Goal: Navigation & Orientation: Understand site structure

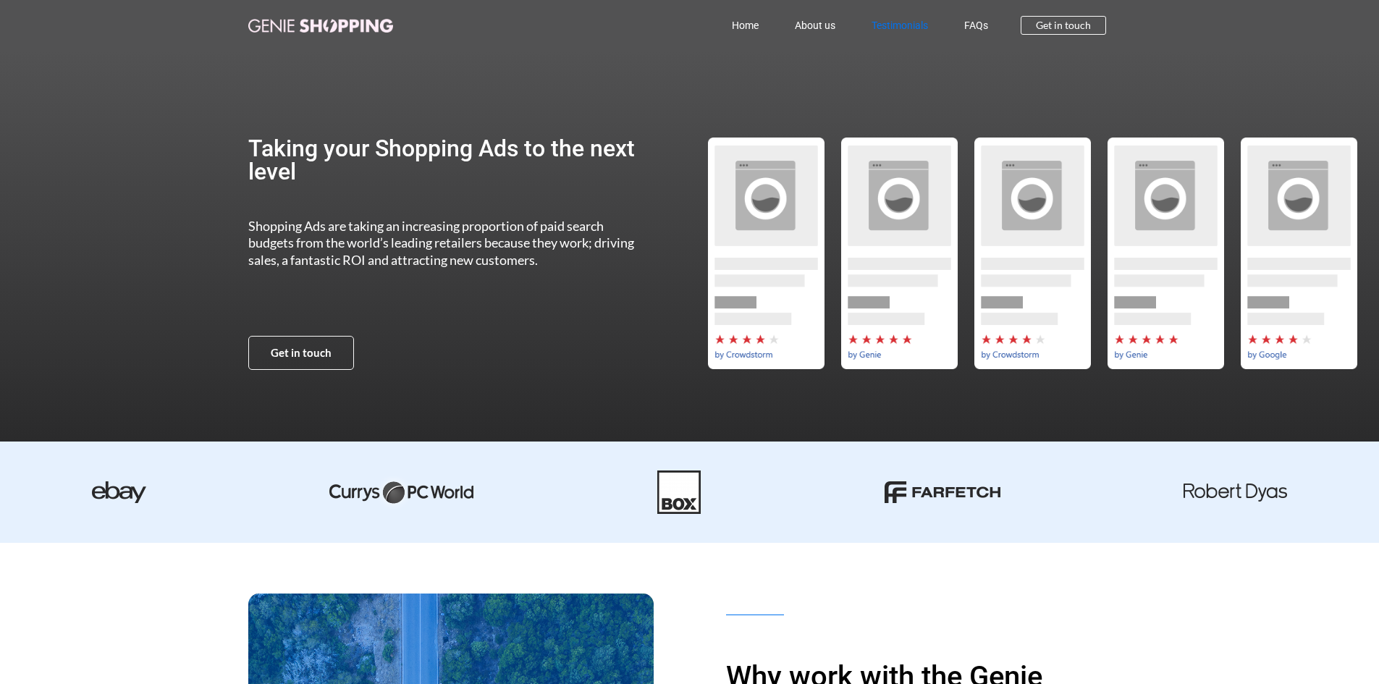
click at [888, 22] on link "Testimonials" at bounding box center [900, 25] width 93 height 33
click at [820, 22] on link "About us" at bounding box center [815, 25] width 77 height 33
click at [975, 24] on link "FAQs" at bounding box center [976, 25] width 60 height 33
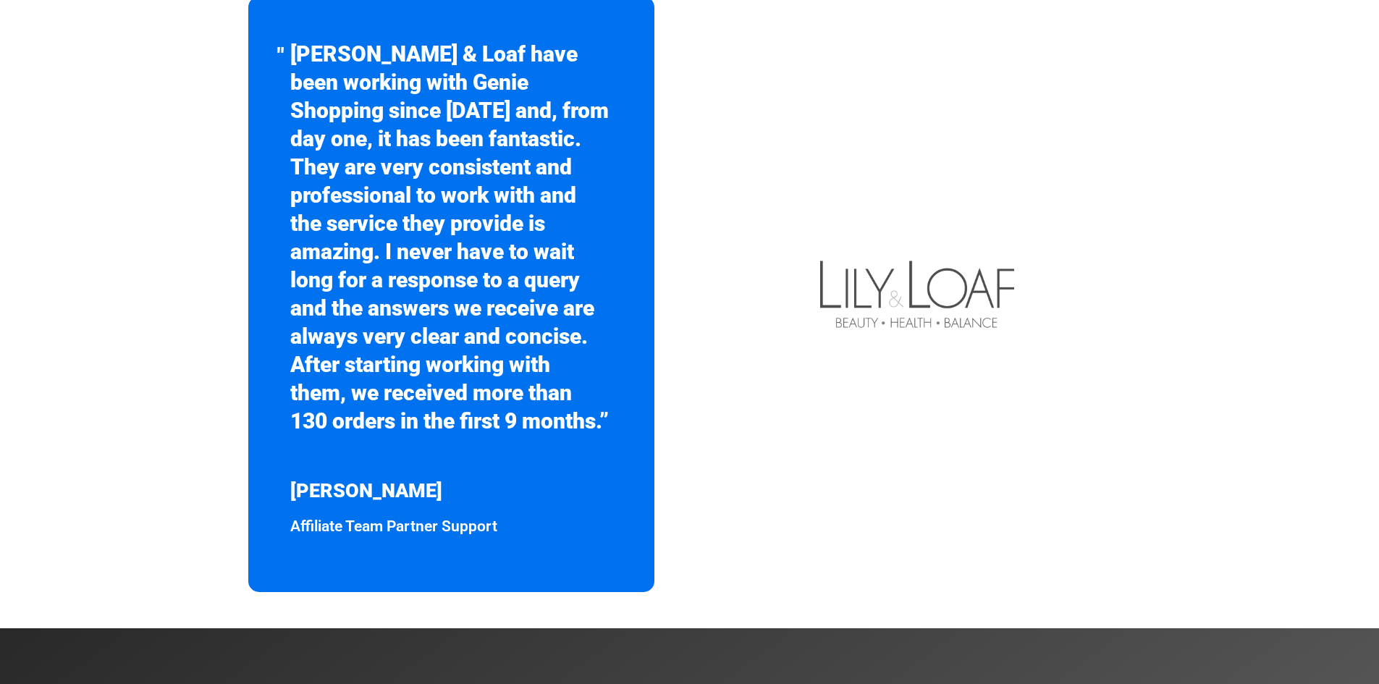
scroll to position [579, 0]
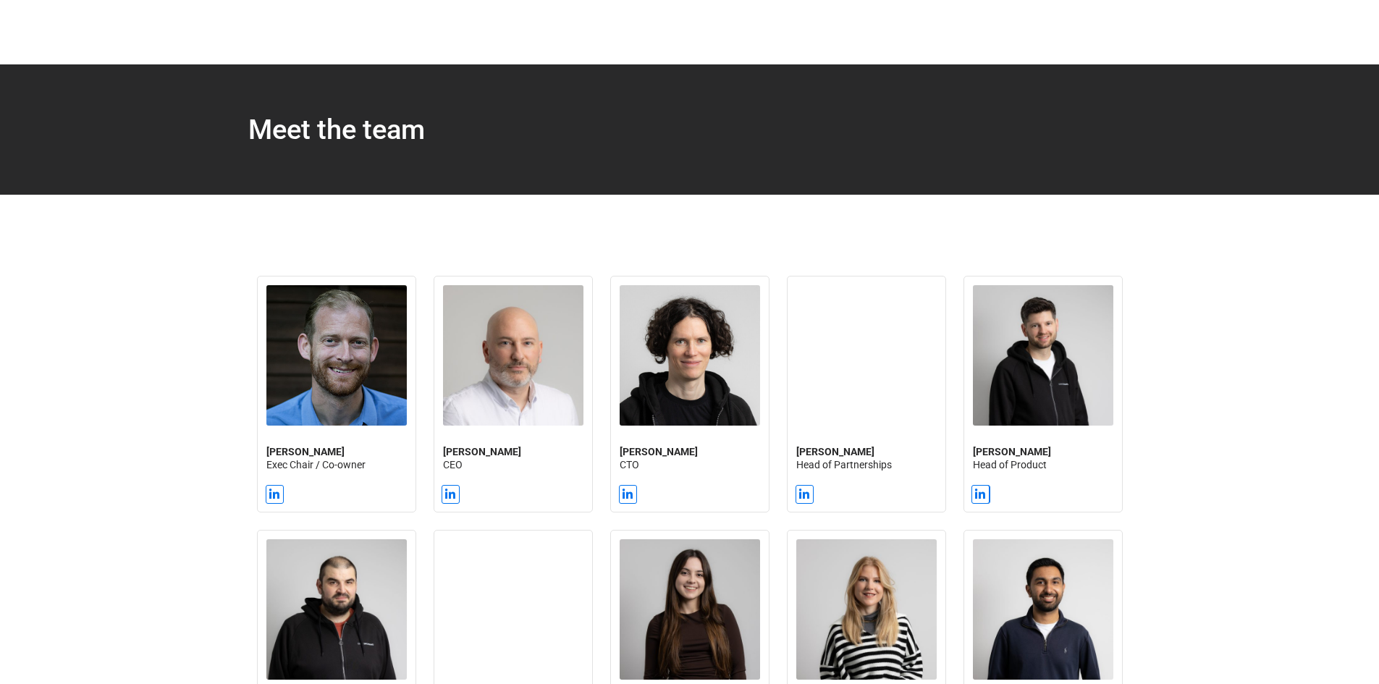
scroll to position [1014, 0]
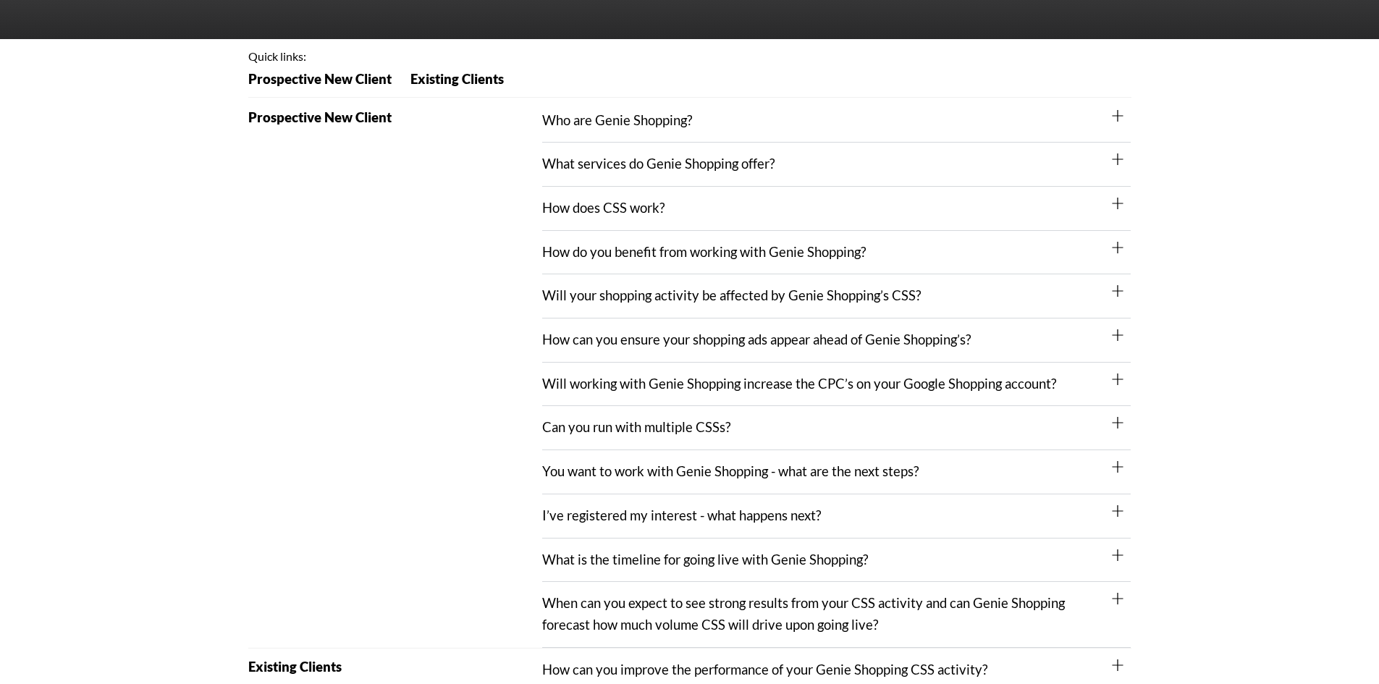
scroll to position [145, 0]
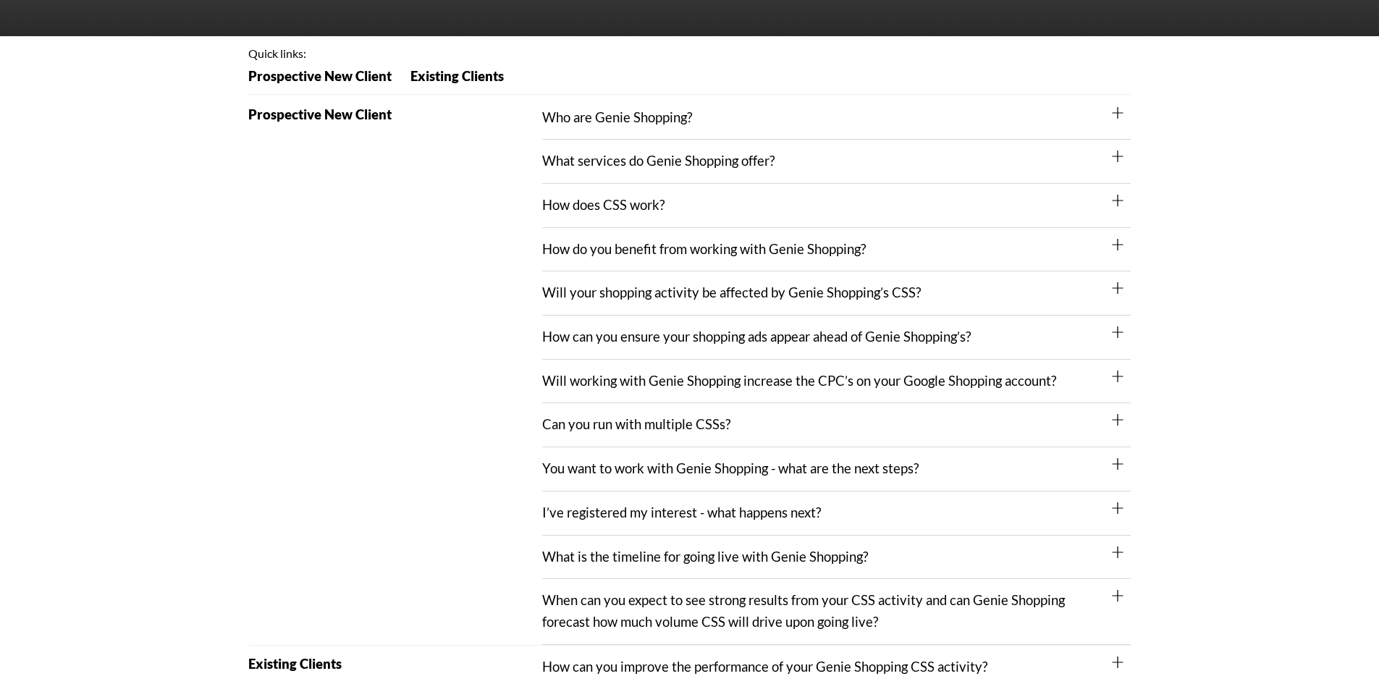
click at [1117, 112] on icon at bounding box center [1118, 113] width 12 height 12
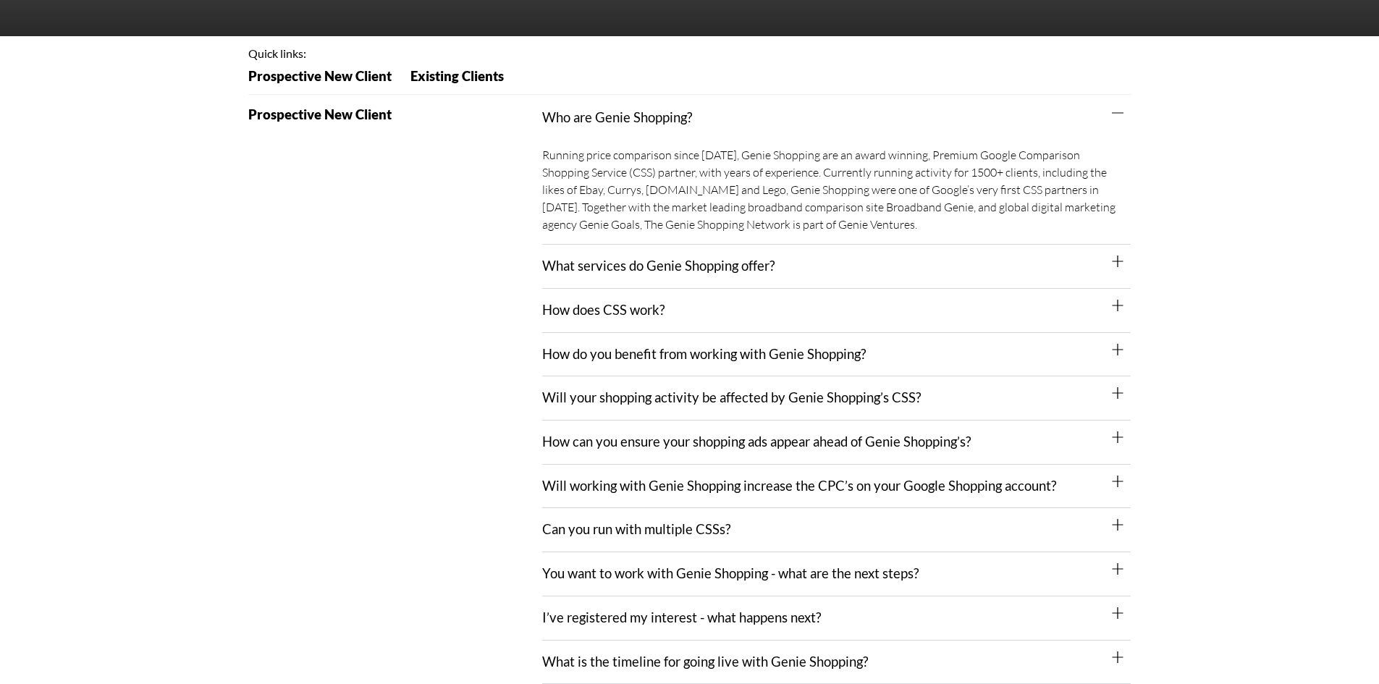
click at [1117, 112] on icon at bounding box center [1118, 113] width 12 height 12
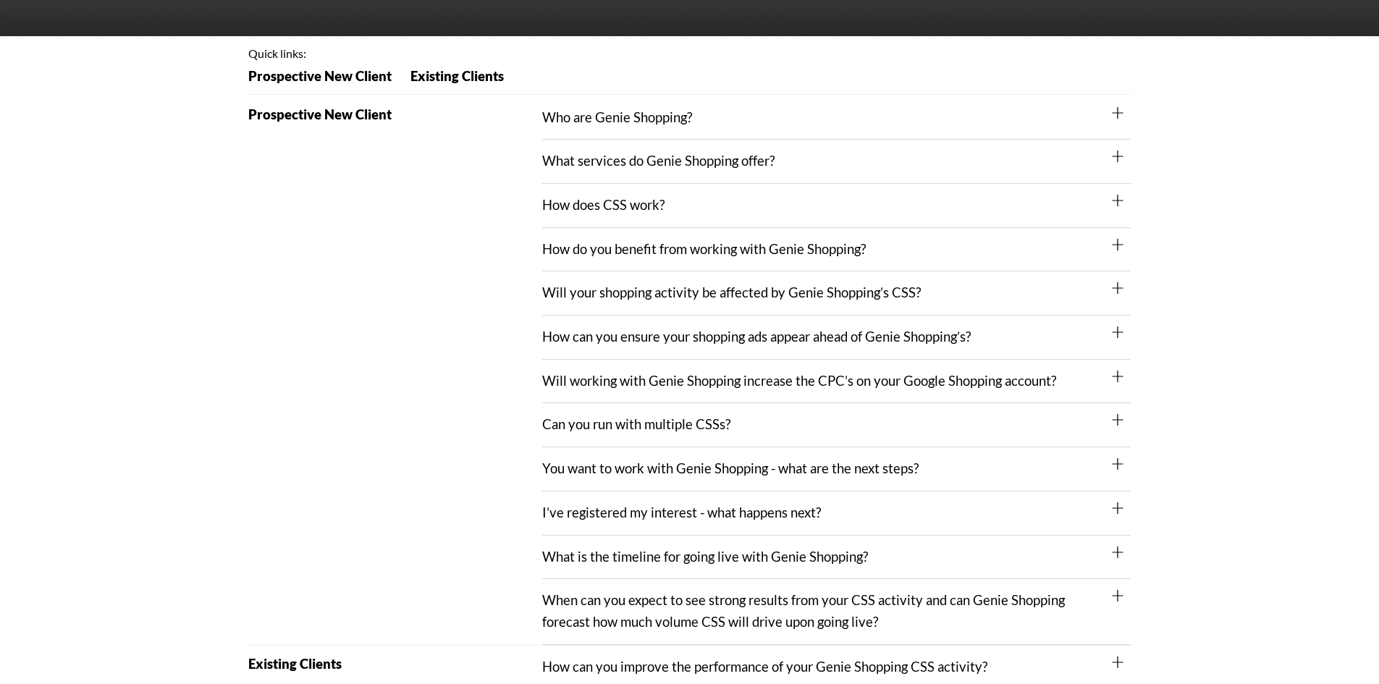
click at [1116, 158] on icon at bounding box center [1118, 157] width 12 height 12
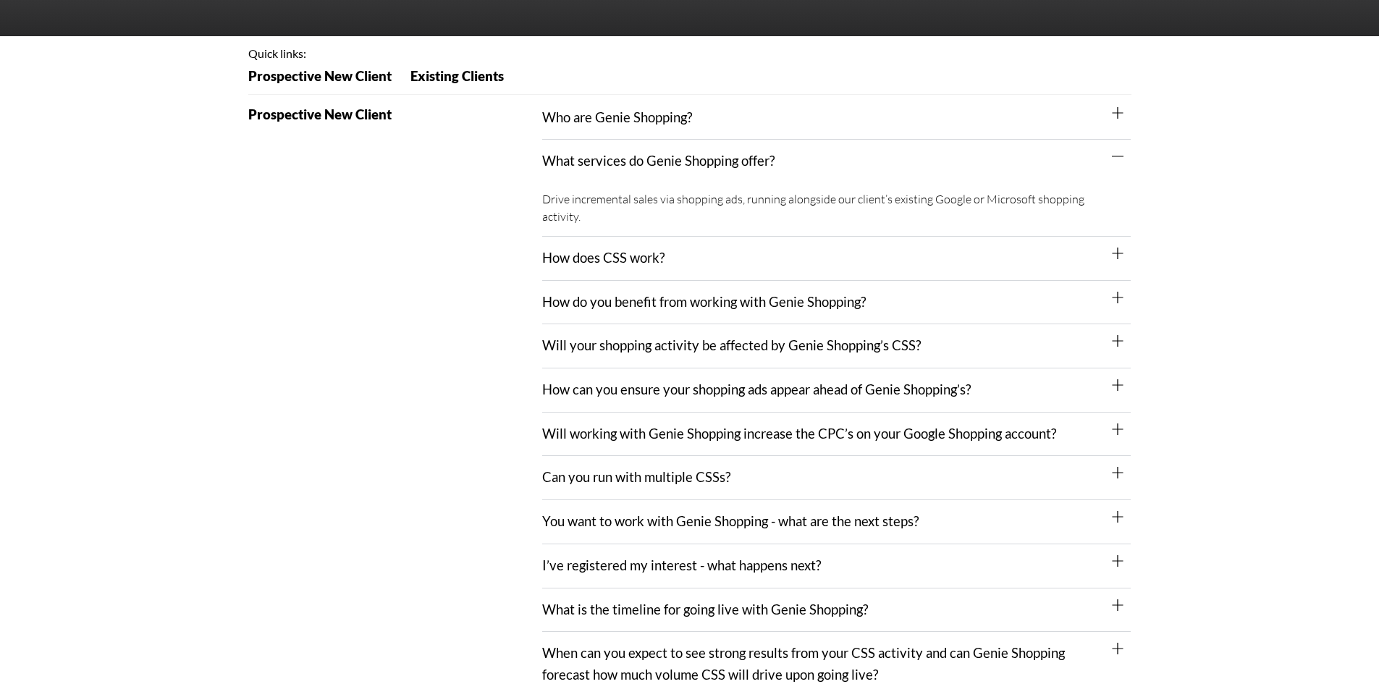
click at [1117, 248] on icon at bounding box center [1118, 254] width 12 height 12
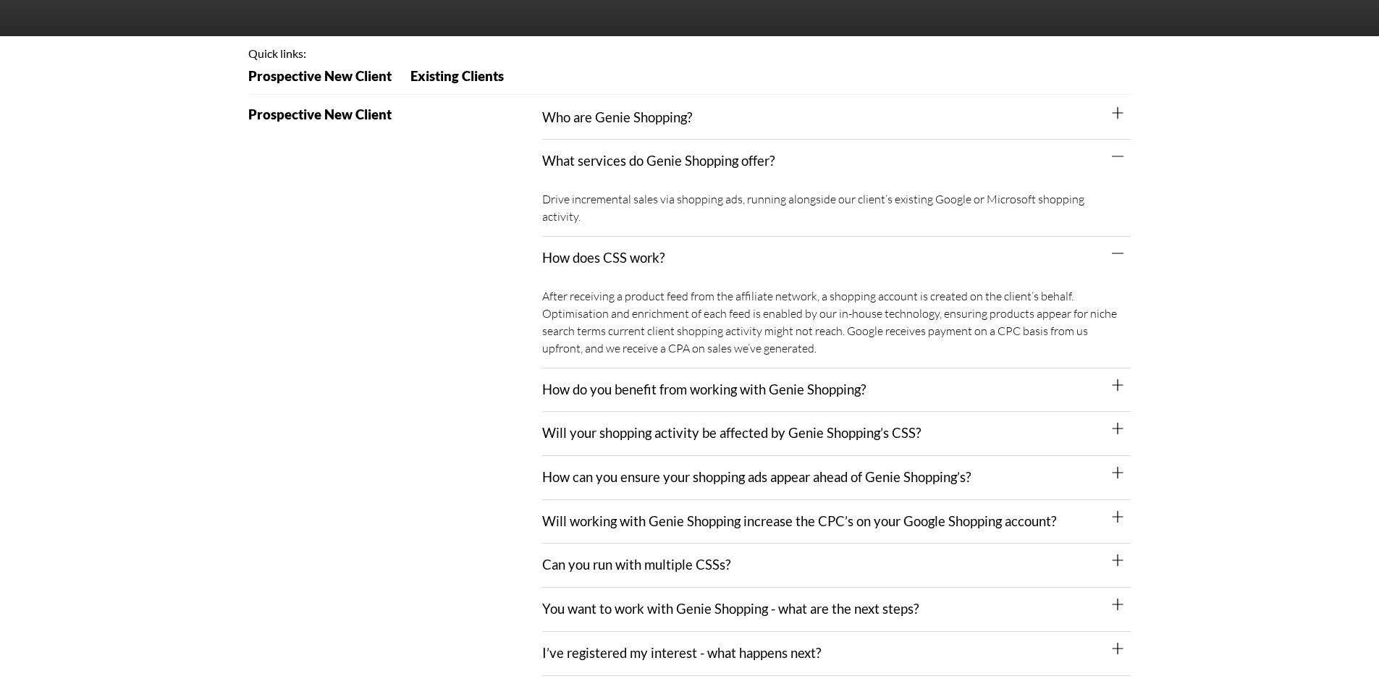
click at [1116, 379] on icon at bounding box center [1118, 385] width 12 height 12
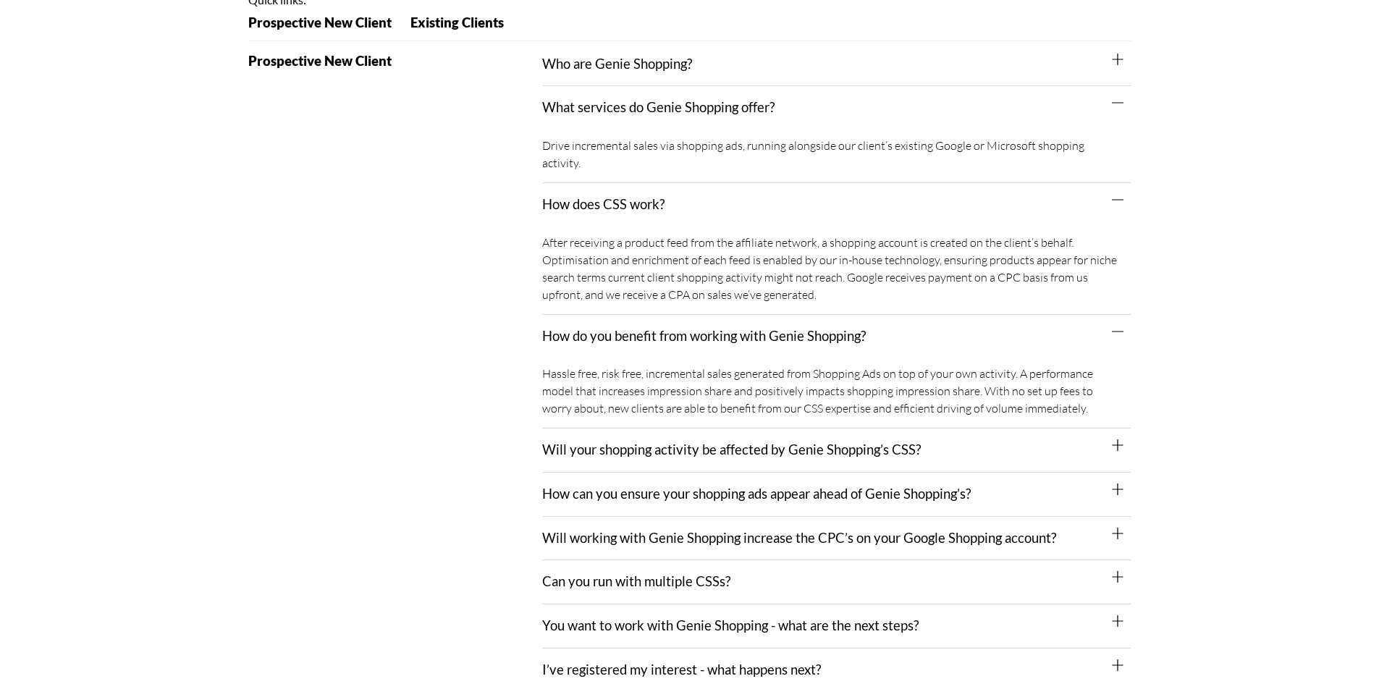
scroll to position [290, 0]
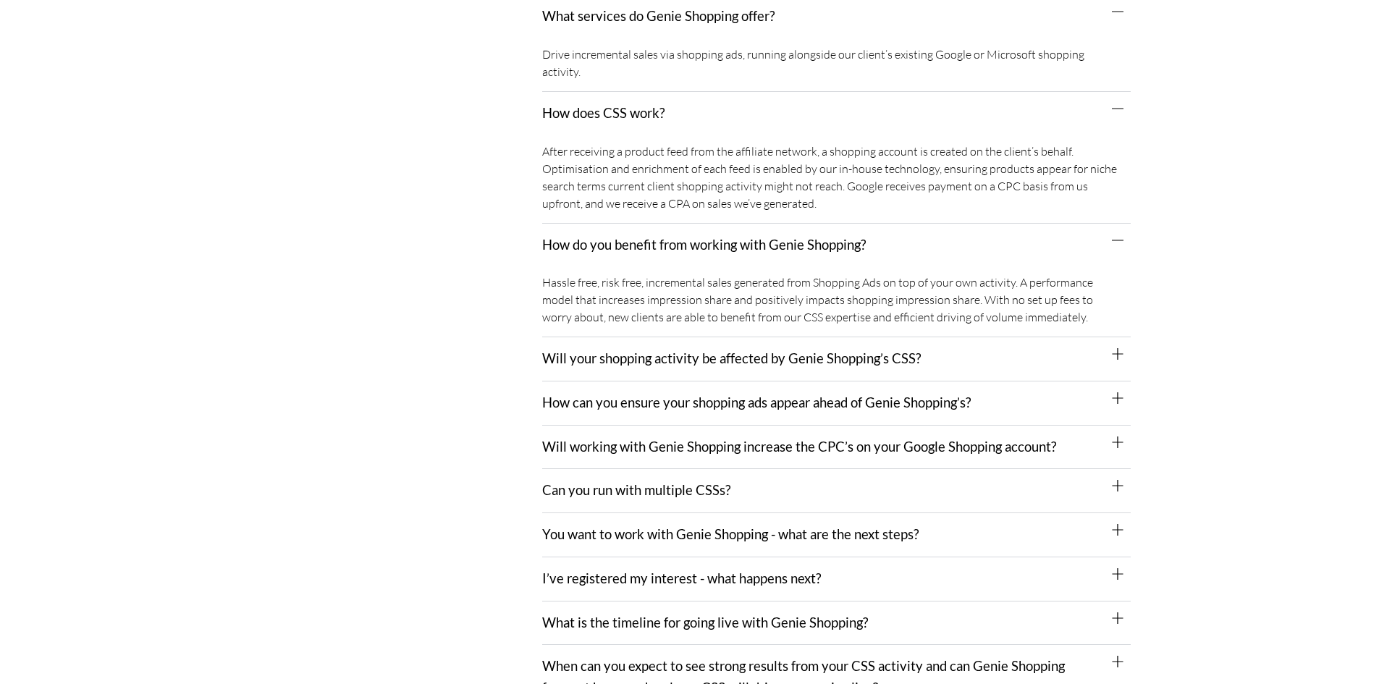
click at [1119, 348] on icon at bounding box center [1118, 354] width 12 height 12
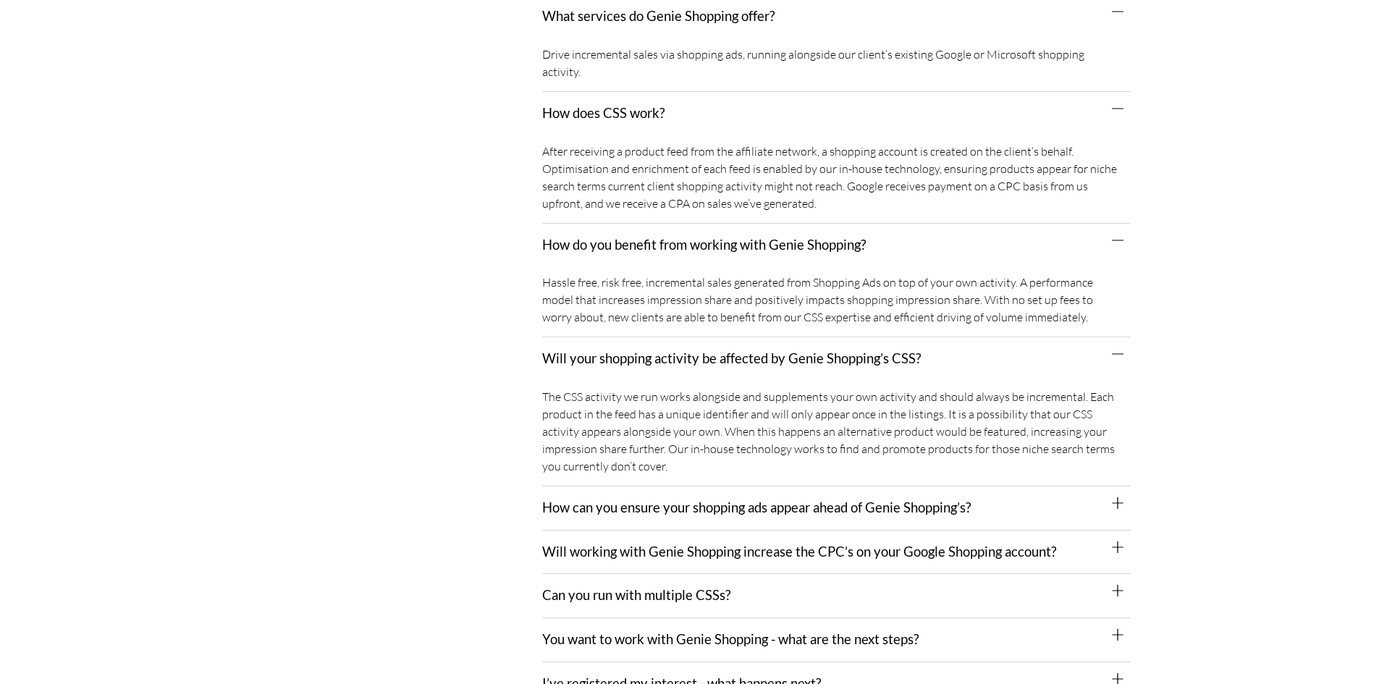
click at [1116, 497] on icon at bounding box center [1118, 503] width 12 height 12
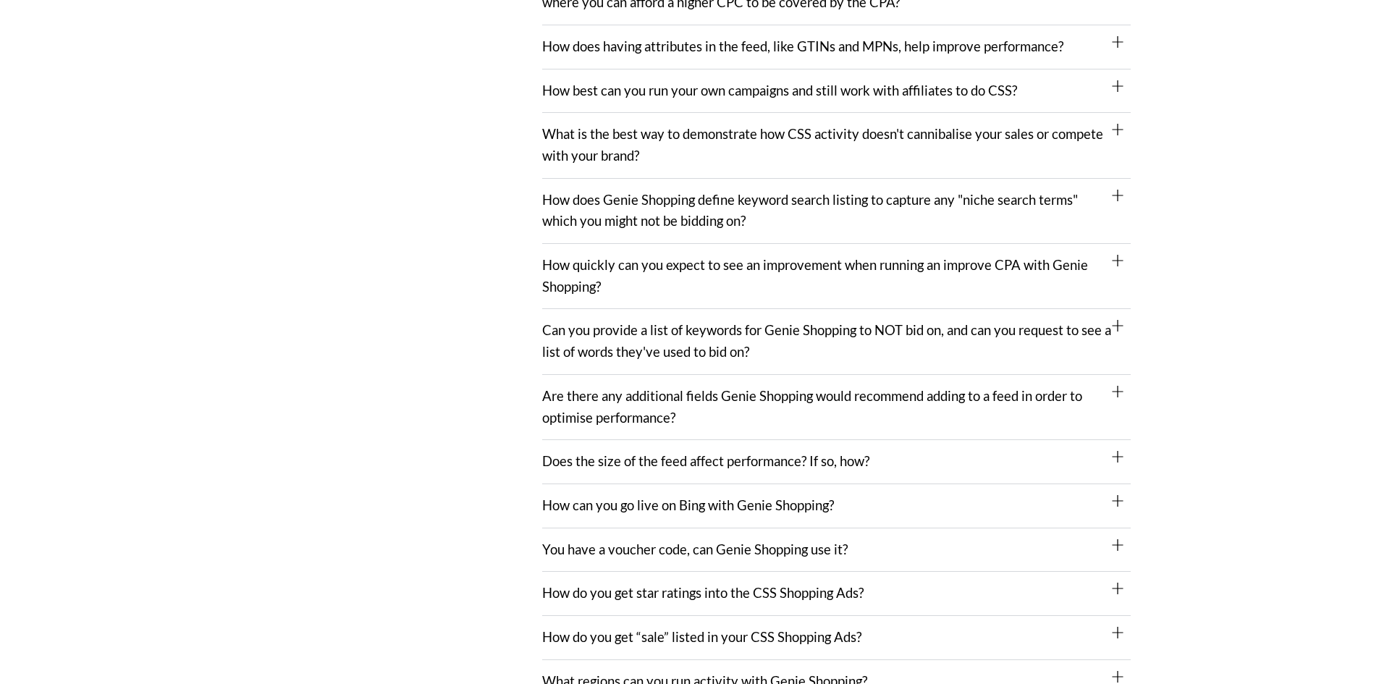
scroll to position [1376, 0]
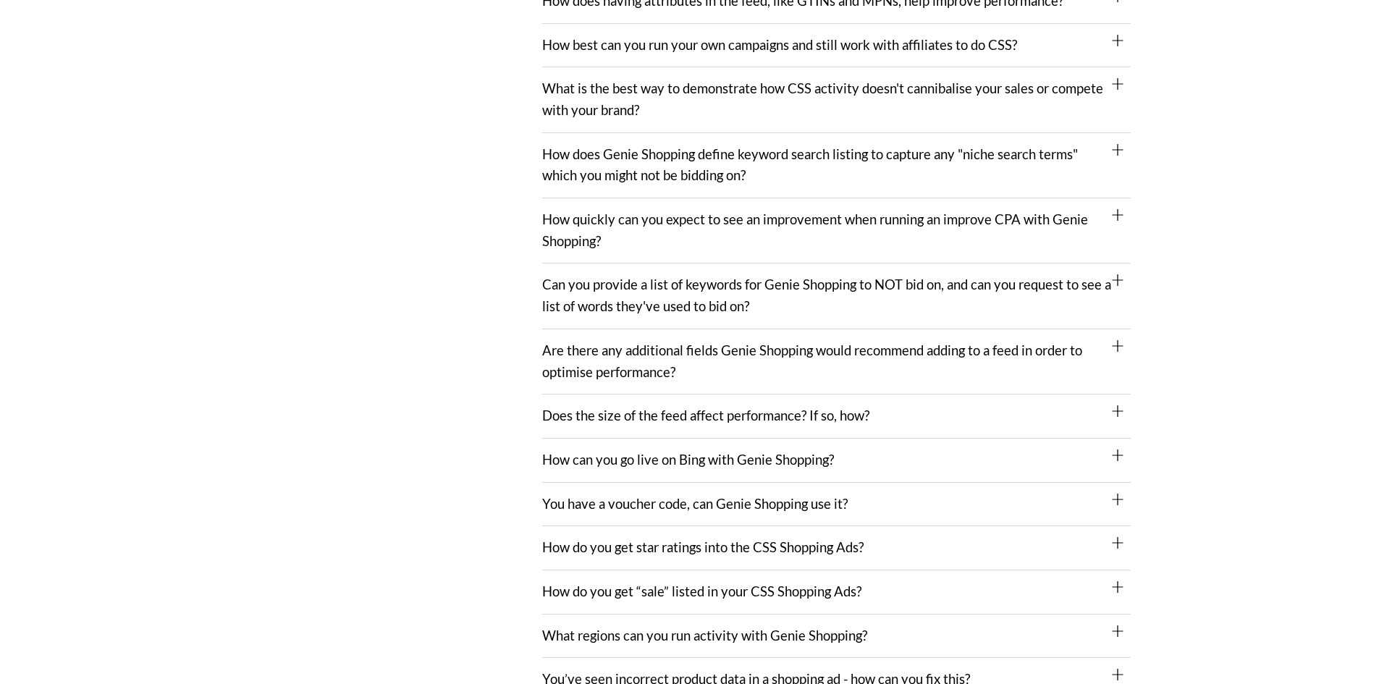
click at [1114, 405] on icon at bounding box center [1118, 411] width 12 height 12
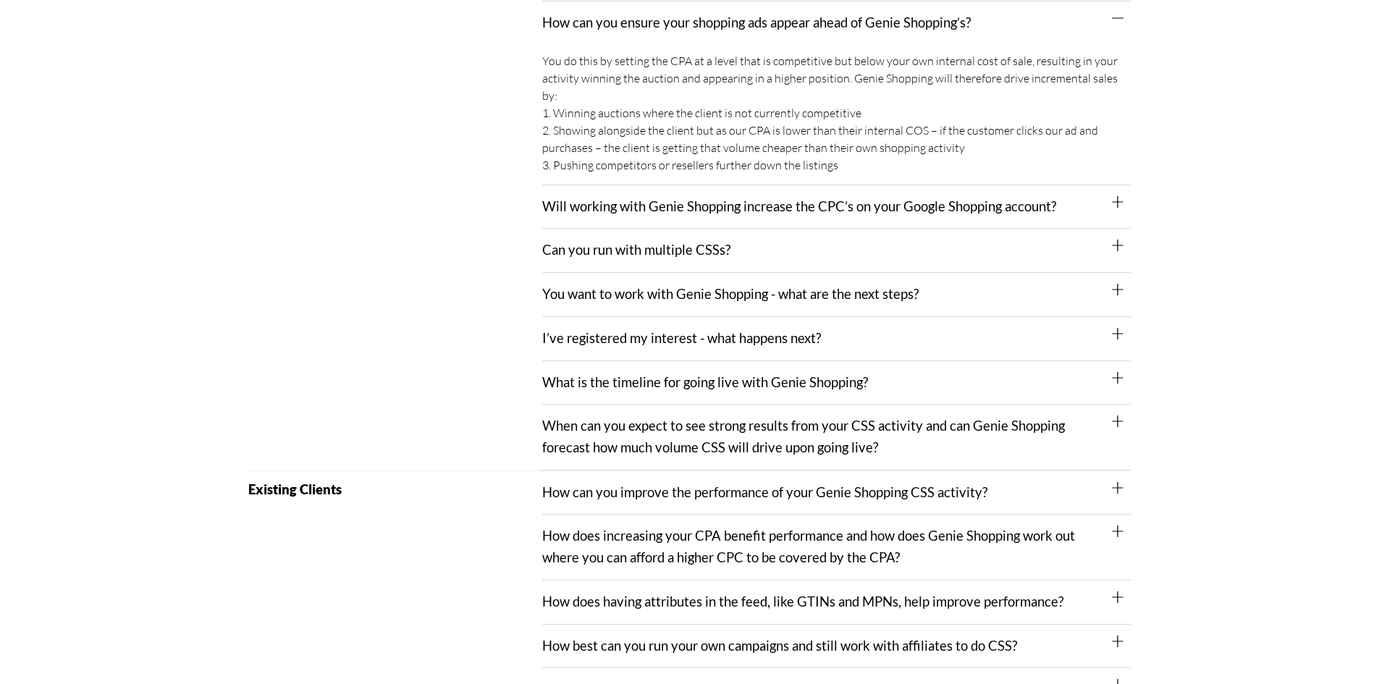
scroll to position [507, 0]
